Goal: Task Accomplishment & Management: Use online tool/utility

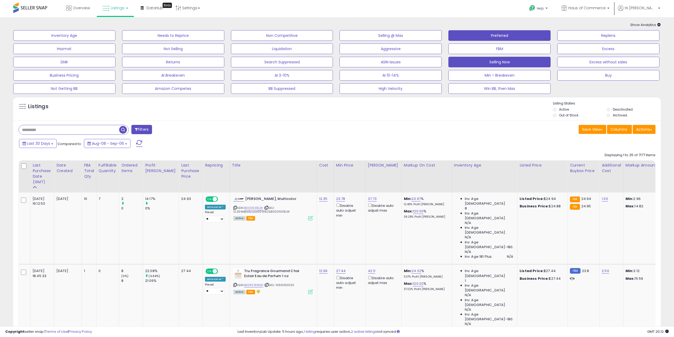
click at [503, 35] on button "Preferred" at bounding box center [500, 35] width 102 height 11
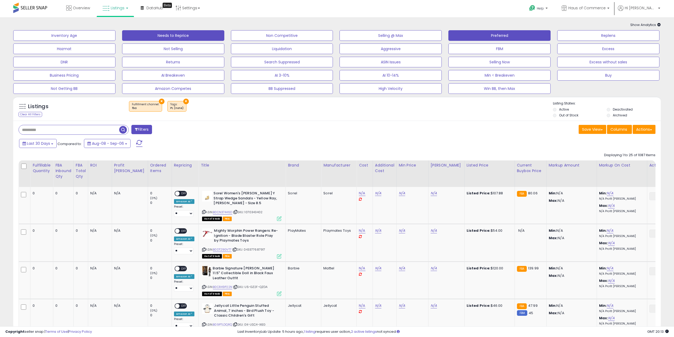
click at [156, 37] on button "Needs to Reprice" at bounding box center [173, 35] width 102 height 11
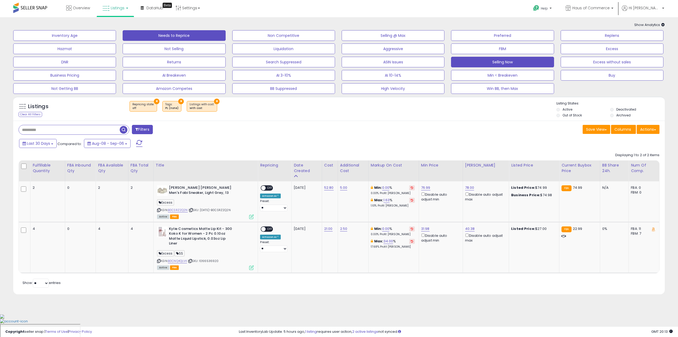
click at [519, 62] on button "Selling Now" at bounding box center [502, 62] width 103 height 11
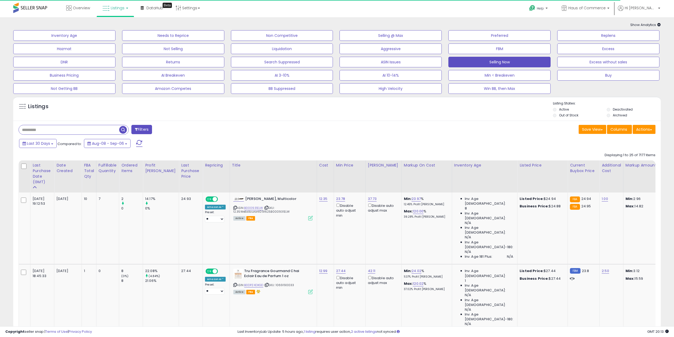
click at [392, 132] on div "Save View Save As New View Columns Actions [GEOGRAPHIC_DATA]" at bounding box center [498, 130] width 323 height 10
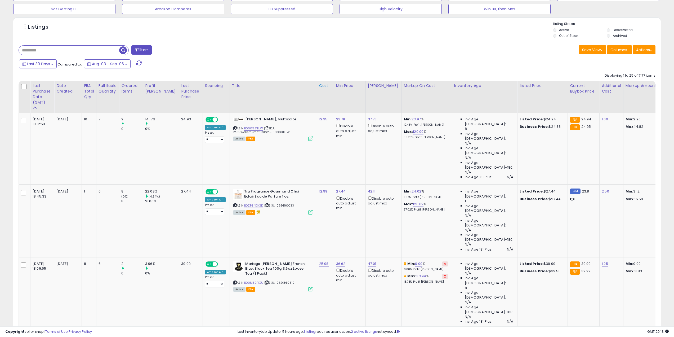
scroll to position [159, 0]
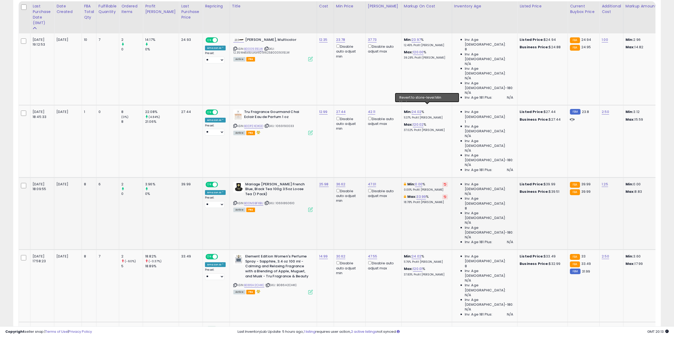
click at [444, 183] on icon at bounding box center [445, 184] width 2 height 3
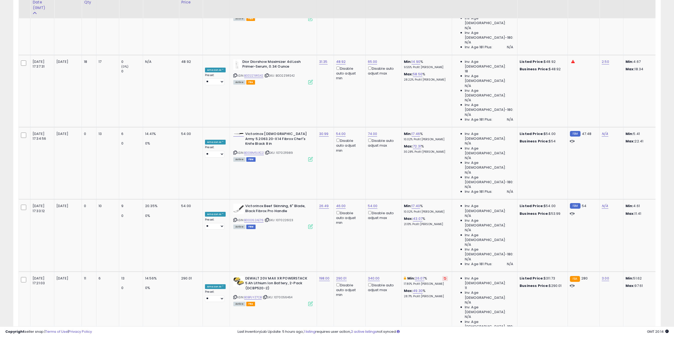
scroll to position [583, 0]
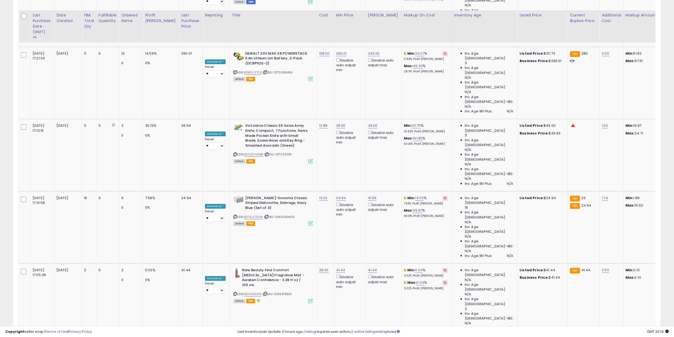
scroll to position [867, 0]
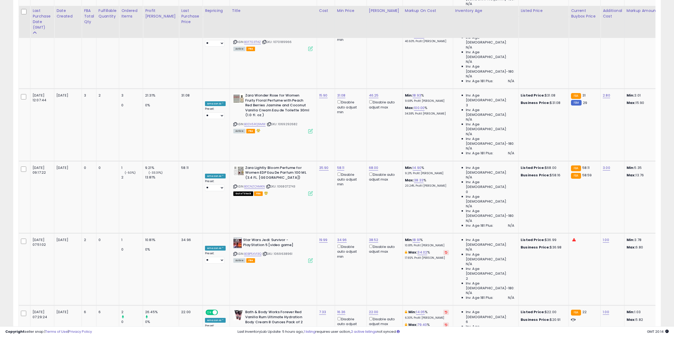
scroll to position [477, 0]
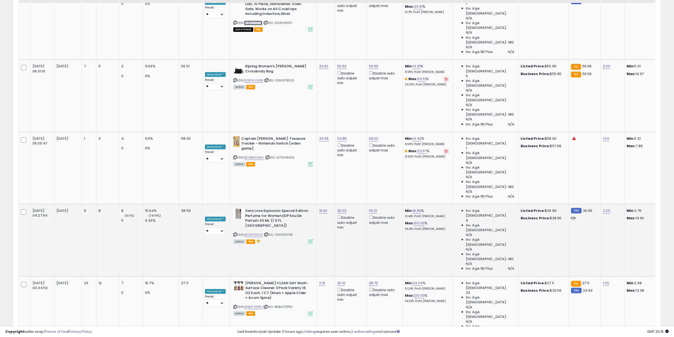
scroll to position [856, 0]
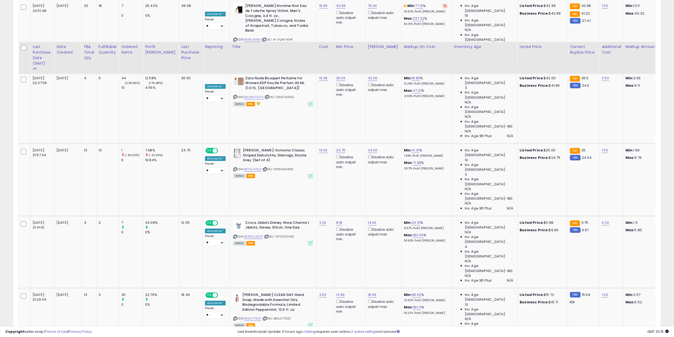
scroll to position [371, 0]
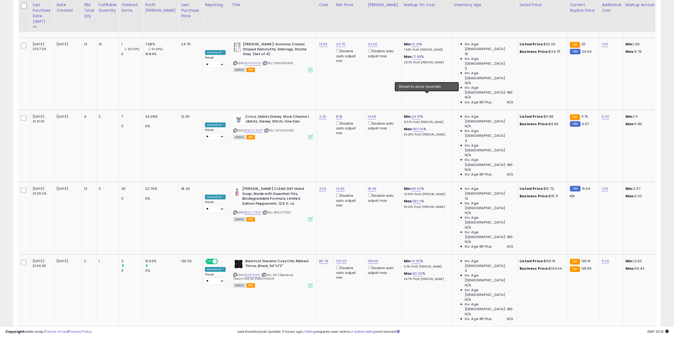
click at [444, 332] on icon at bounding box center [445, 333] width 2 height 3
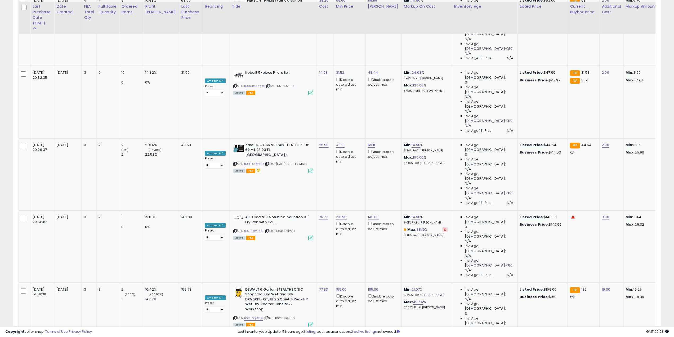
scroll to position [849, 0]
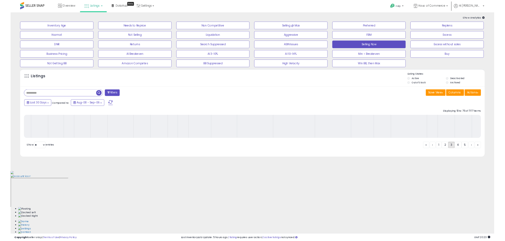
scroll to position [0, 0]
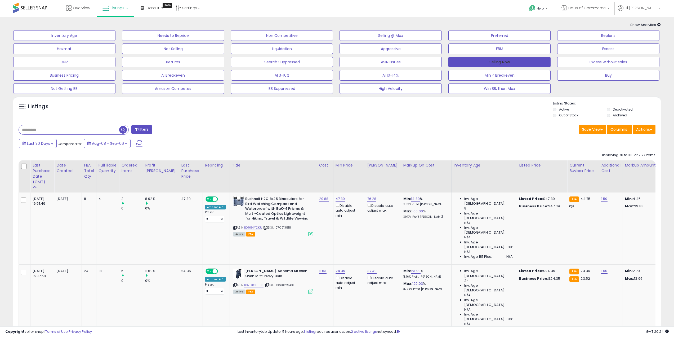
drag, startPoint x: 511, startPoint y: 61, endPoint x: 355, endPoint y: 0, distance: 167.9
click at [511, 61] on button "Selling Now" at bounding box center [500, 62] width 102 height 11
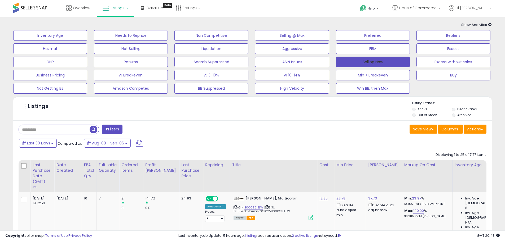
click at [358, 60] on button "Selling Now" at bounding box center [373, 62] width 74 height 11
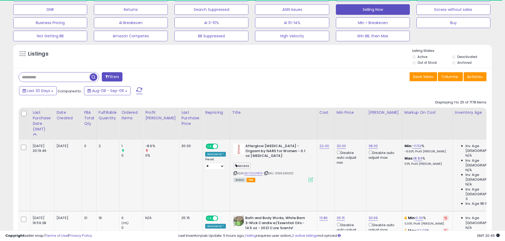
scroll to position [53, 0]
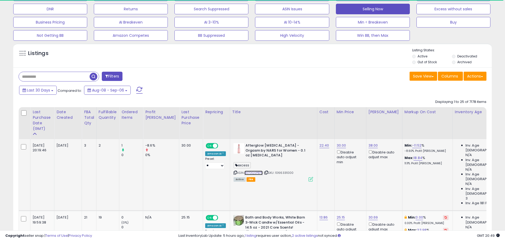
click at [244, 171] on link "B07DQSPB7R" at bounding box center [253, 173] width 19 height 5
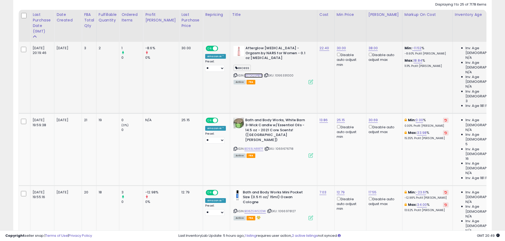
scroll to position [159, 0]
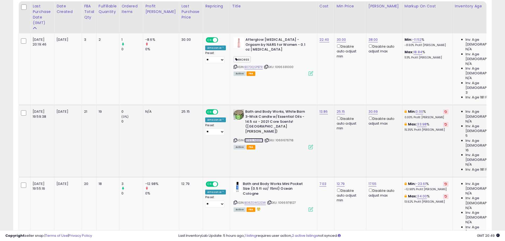
click at [244, 138] on link "B093LN887F" at bounding box center [253, 140] width 19 height 5
click at [444, 110] on icon at bounding box center [445, 111] width 2 height 3
click at [233, 139] on icon at bounding box center [234, 140] width 3 height 3
click at [368, 109] on link "30.69" at bounding box center [373, 111] width 10 height 5
click at [326, 63] on input "*****" at bounding box center [344, 62] width 47 height 9
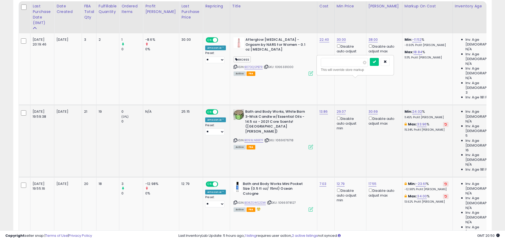
click at [326, 63] on input "*****" at bounding box center [344, 62] width 47 height 9
type input "*****"
click button "submit" at bounding box center [374, 62] width 9 height 8
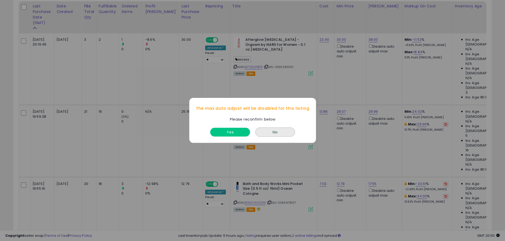
drag, startPoint x: 232, startPoint y: 132, endPoint x: 351, endPoint y: 82, distance: 129.3
click at [233, 132] on button "Yes" at bounding box center [230, 132] width 40 height 9
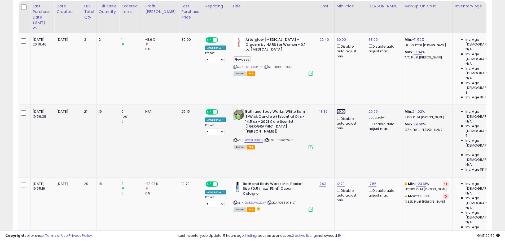
click at [336, 109] on link "29.07" at bounding box center [340, 111] width 9 height 5
drag, startPoint x: 294, startPoint y: 63, endPoint x: 303, endPoint y: 63, distance: 9.0
click at [303, 63] on input "*****" at bounding box center [312, 62] width 47 height 9
type input "*****"
click button "submit" at bounding box center [342, 62] width 9 height 8
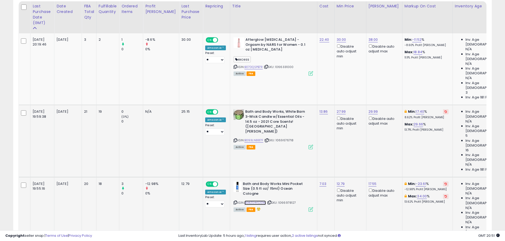
click at [246, 201] on link "B08ZSWS2DW" at bounding box center [255, 203] width 22 height 5
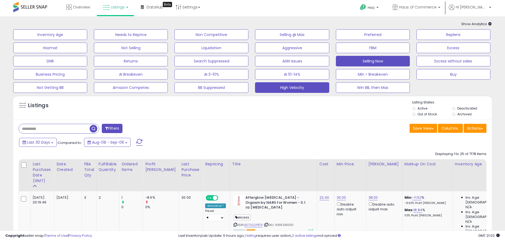
scroll to position [0, 0]
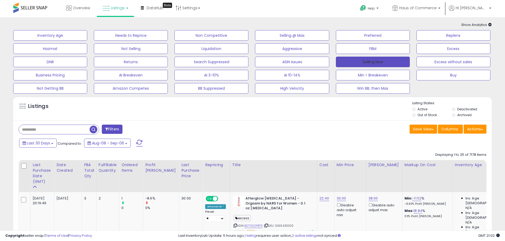
click at [368, 59] on button "Selling Now" at bounding box center [373, 62] width 74 height 11
